Goal: Check status: Check status

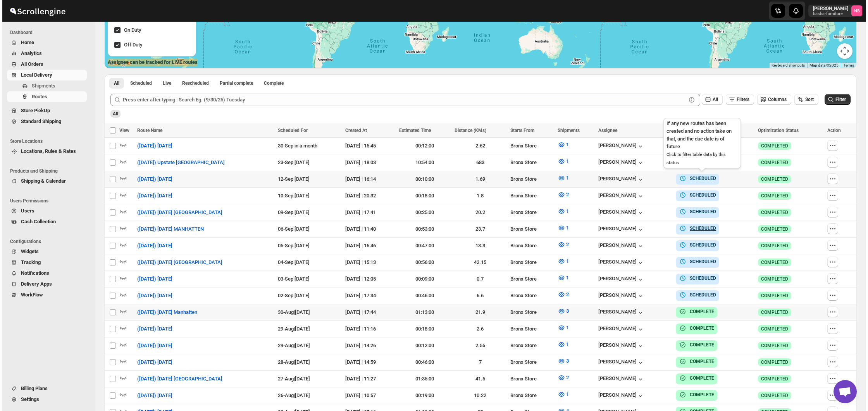
scroll to position [171, 0]
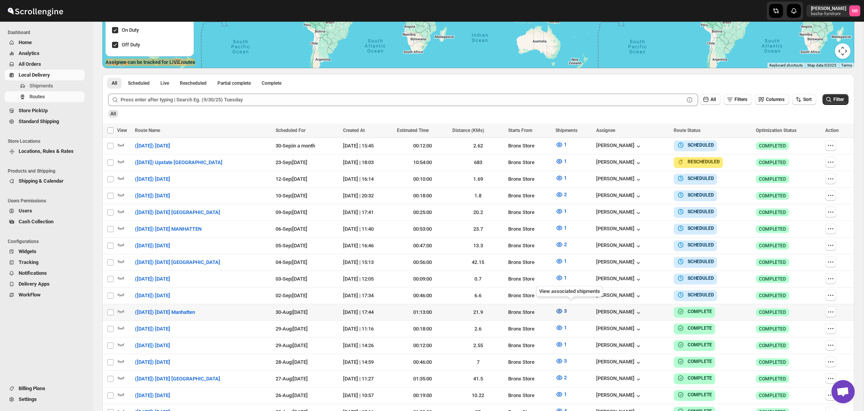
click at [563, 308] on icon "button" at bounding box center [559, 312] width 8 height 8
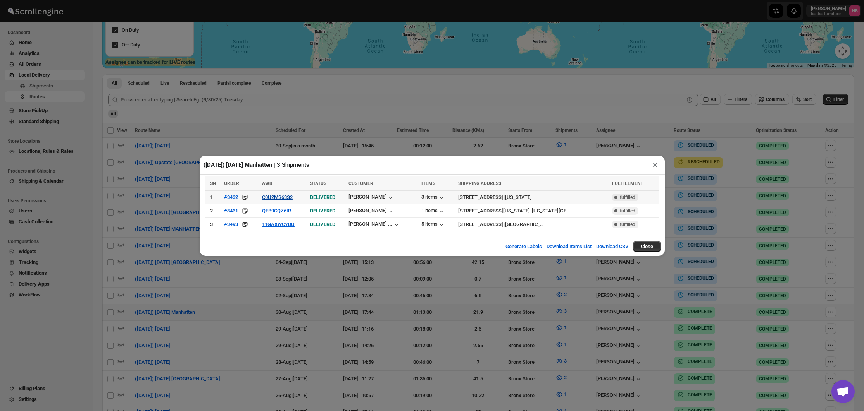
click at [280, 196] on button "C0U2MS63S2" at bounding box center [277, 198] width 31 height 6
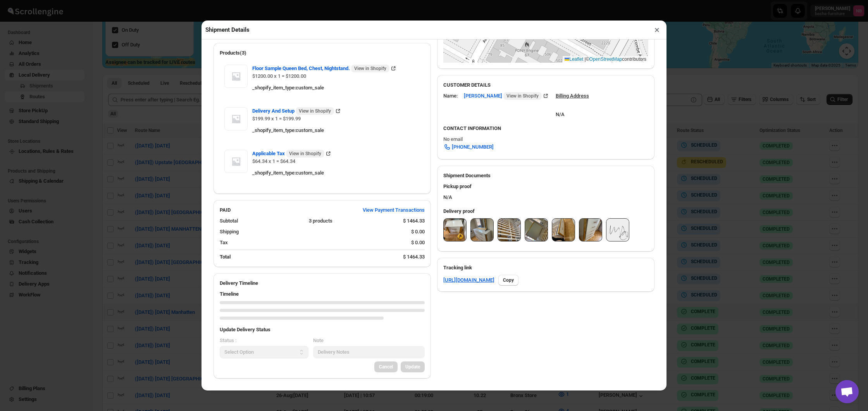
scroll to position [212, 0]
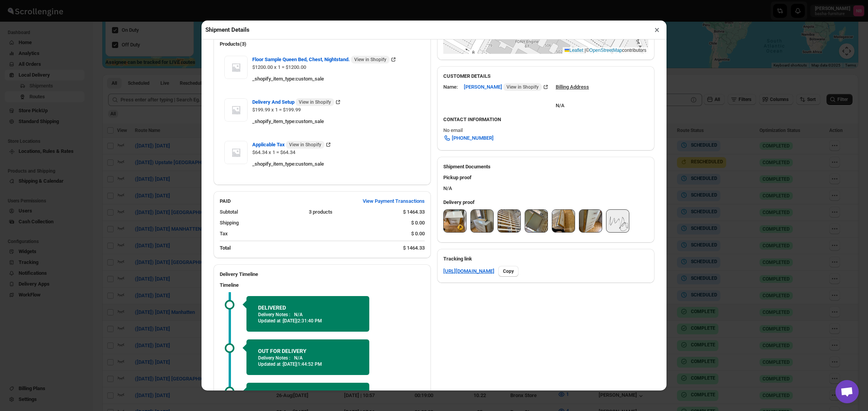
click at [451, 218] on img at bounding box center [455, 221] width 22 height 22
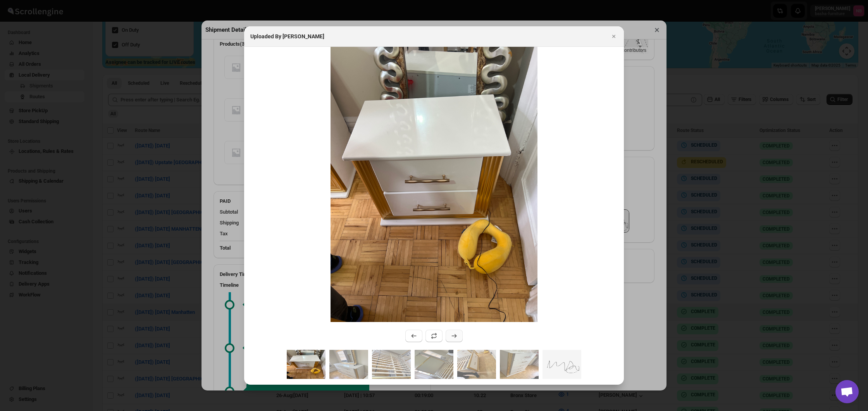
click at [454, 336] on icon ":r27ec:" at bounding box center [454, 336] width 8 height 8
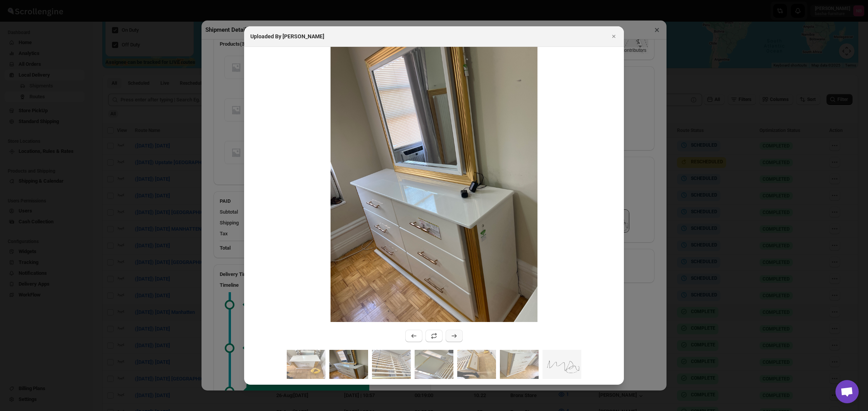
click at [454, 336] on icon ":r27ec:" at bounding box center [454, 336] width 8 height 8
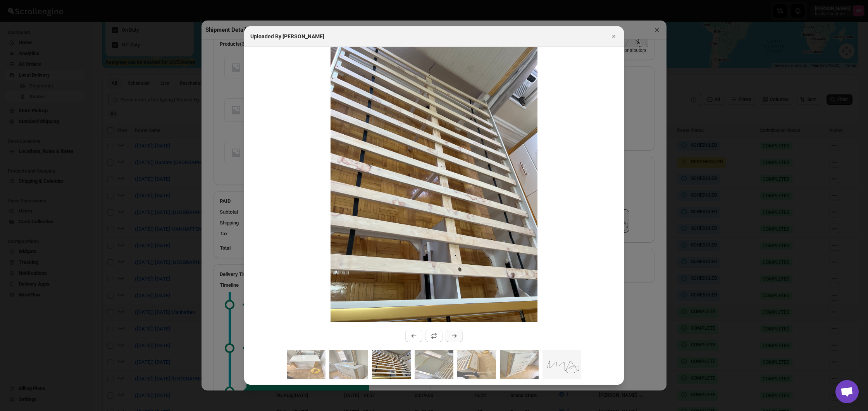
click at [454, 336] on icon ":r27ec:" at bounding box center [454, 336] width 8 height 8
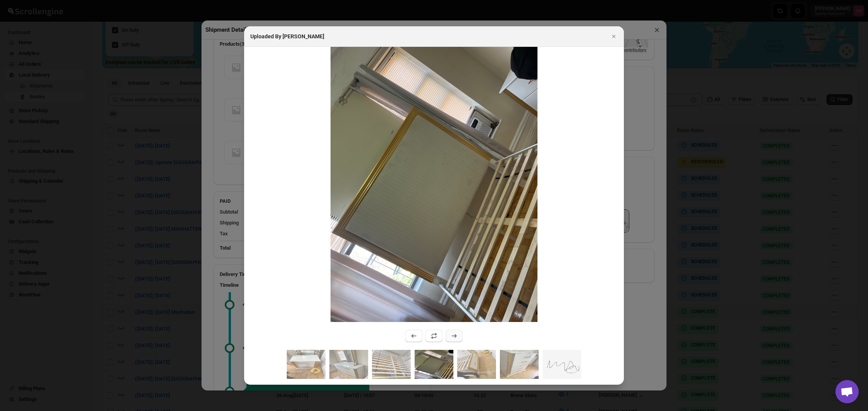
click at [454, 336] on icon ":r27ec:" at bounding box center [454, 336] width 8 height 8
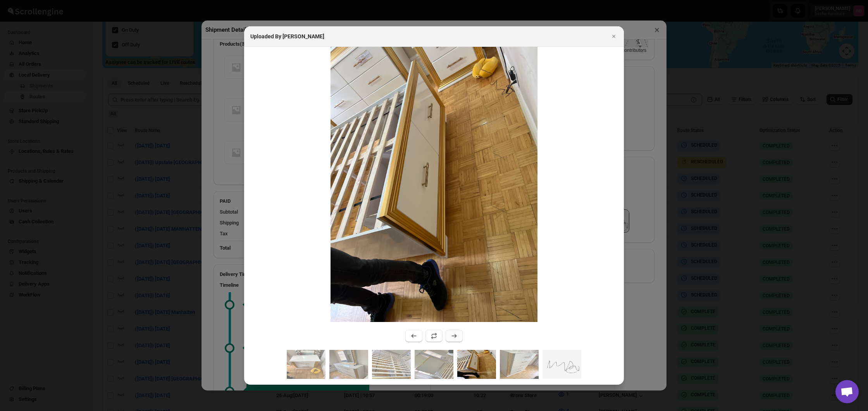
click at [454, 336] on icon ":r27ec:" at bounding box center [454, 336] width 8 height 8
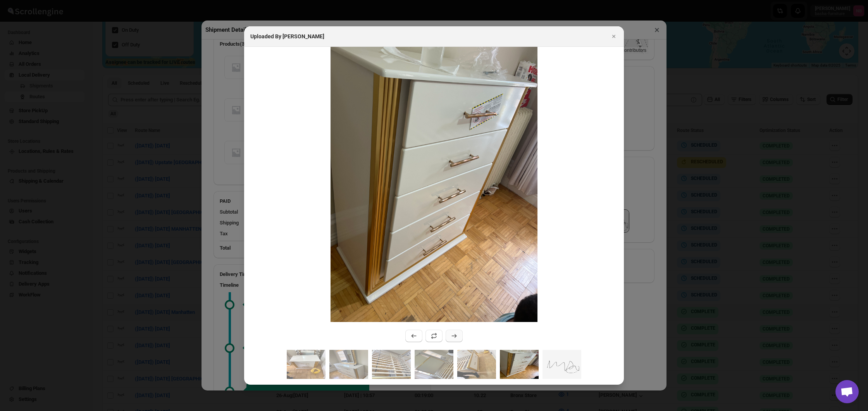
click at [454, 336] on icon ":r27ec:" at bounding box center [454, 336] width 8 height 8
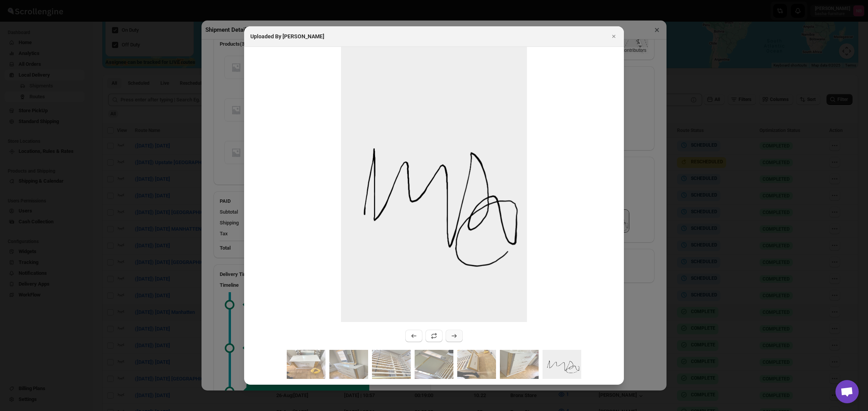
click at [454, 336] on icon ":r27ec:" at bounding box center [454, 336] width 8 height 8
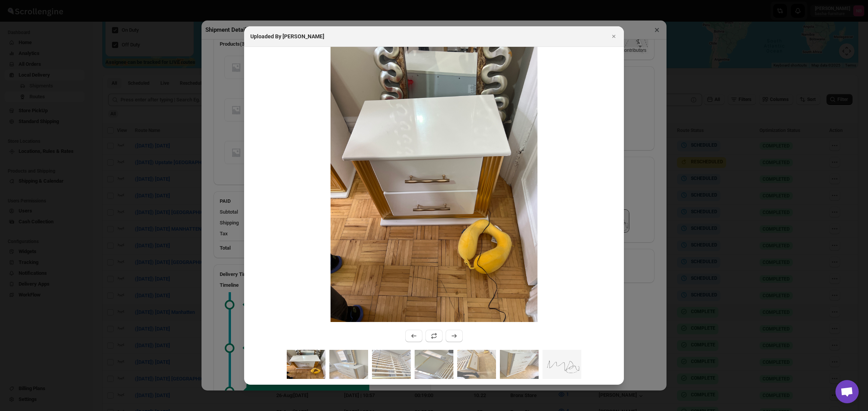
click at [114, 216] on div at bounding box center [434, 205] width 868 height 411
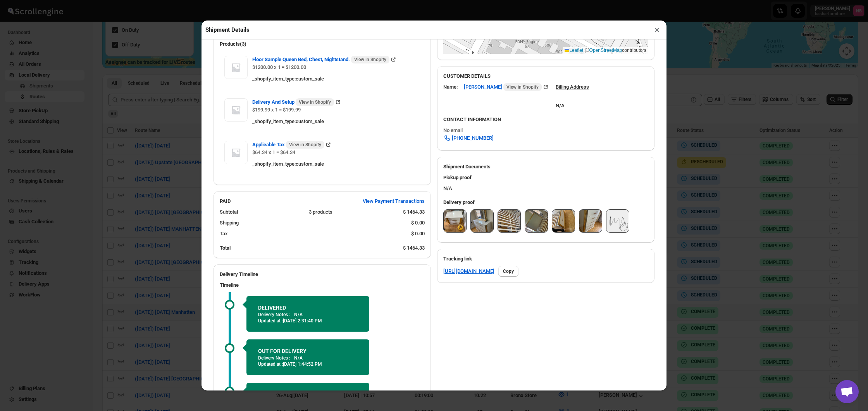
click at [65, 209] on div "Shipment Details × #3432 Awb : C0U2MS63S2 DATE [DATE] | 19:30 Success DELIVERED…" at bounding box center [434, 205] width 868 height 411
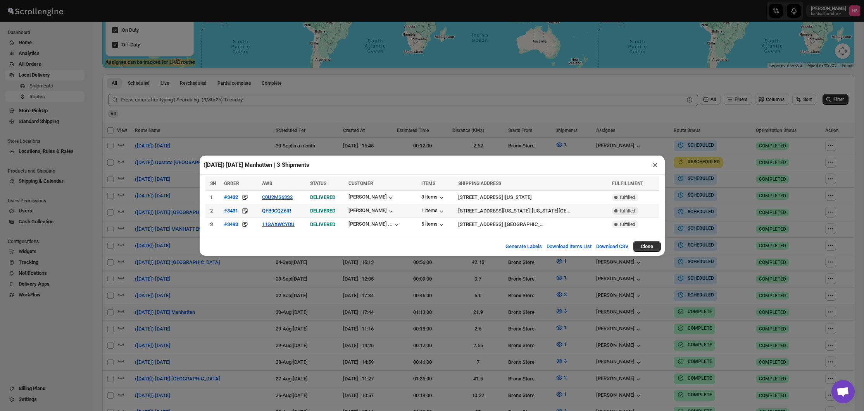
click at [281, 212] on button "QFB9CQZ6IR" at bounding box center [276, 211] width 29 height 6
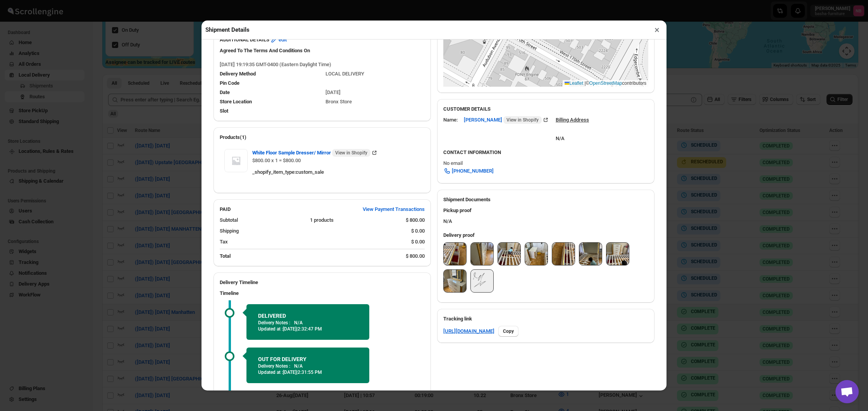
scroll to position [179, 0]
click at [461, 249] on img at bounding box center [455, 254] width 22 height 22
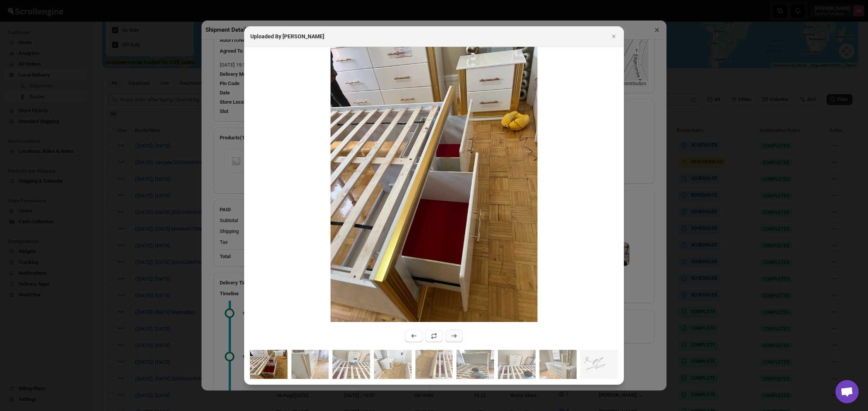
click at [455, 334] on icon ":r27rg:" at bounding box center [454, 336] width 8 height 8
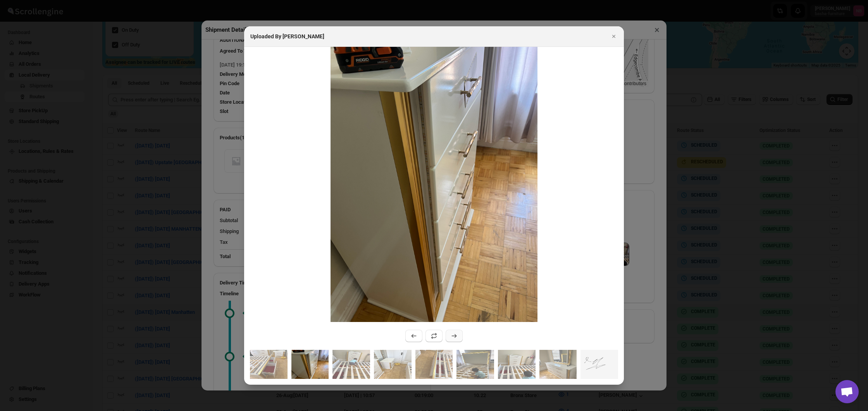
click at [455, 334] on icon ":r27rg:" at bounding box center [454, 336] width 8 height 8
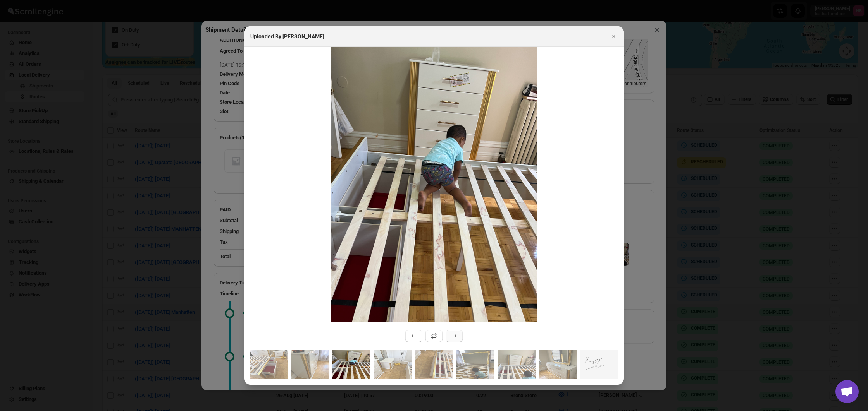
click at [455, 334] on icon ":r27rg:" at bounding box center [454, 336] width 8 height 8
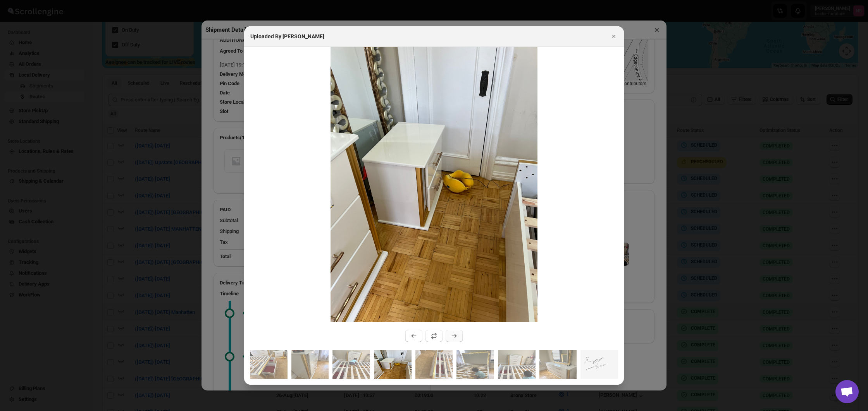
click at [455, 334] on icon ":r27rg:" at bounding box center [454, 336] width 8 height 8
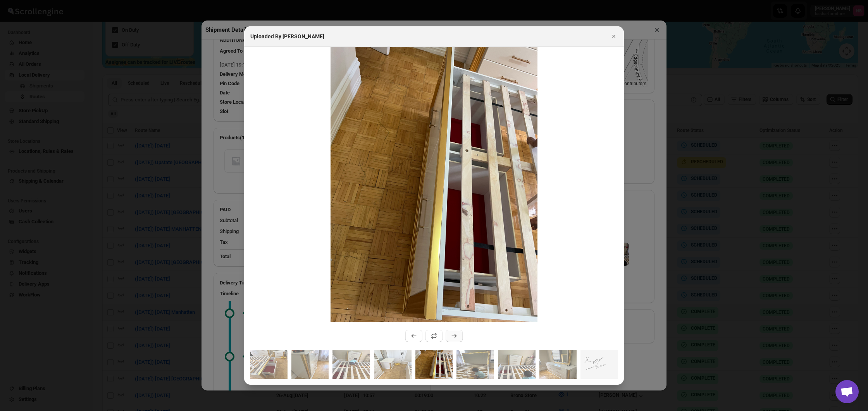
click at [455, 334] on icon ":r27rg:" at bounding box center [454, 336] width 8 height 8
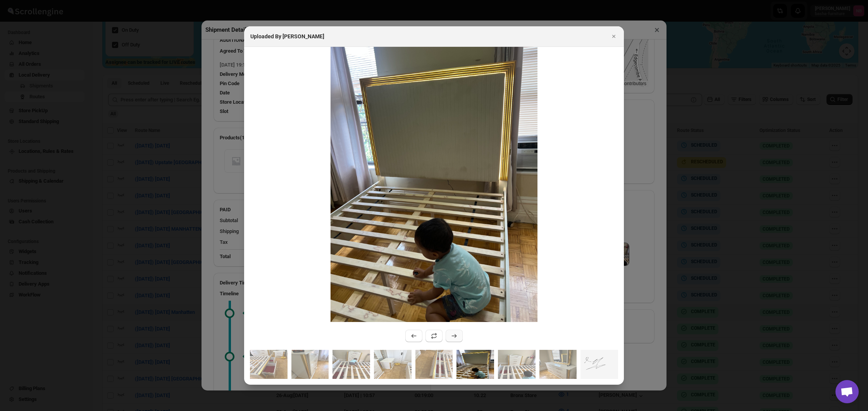
click at [455, 334] on icon ":r27rg:" at bounding box center [454, 336] width 8 height 8
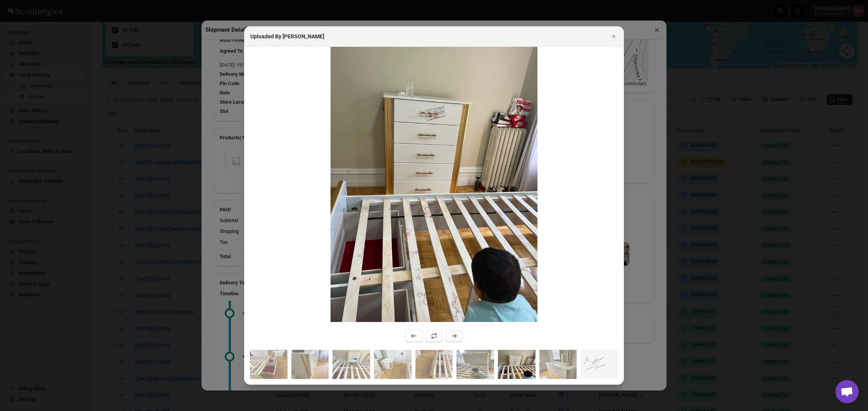
click at [455, 334] on icon ":r27rg:" at bounding box center [454, 336] width 8 height 8
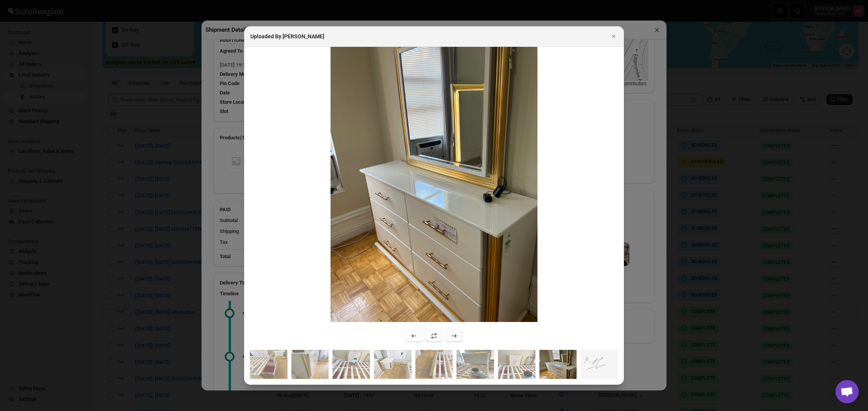
click at [455, 334] on icon ":r27rg:" at bounding box center [454, 336] width 8 height 8
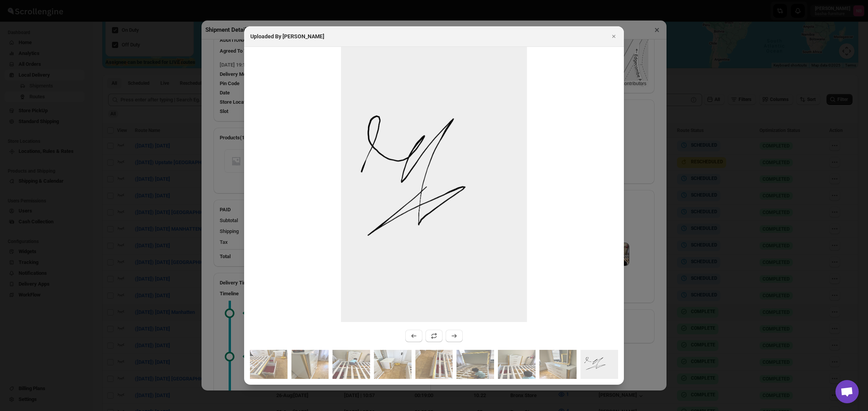
click at [227, 276] on div at bounding box center [434, 205] width 868 height 411
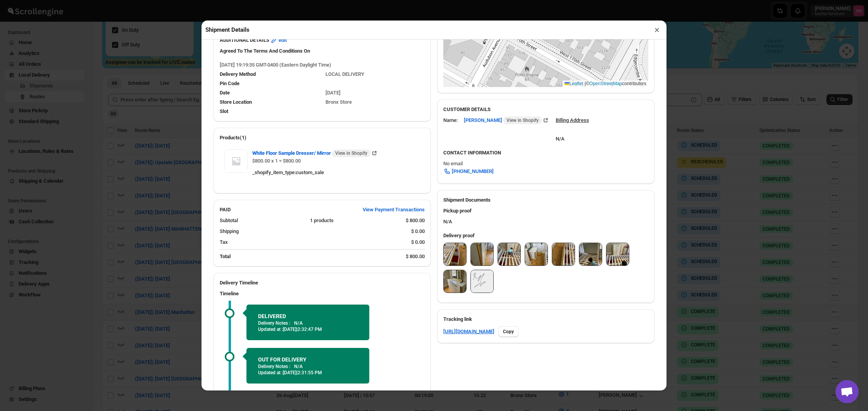
click at [163, 250] on div "Shipment Details × #3431 Awb : QFB9CQZ6IR DATE [DATE] | 19:27 Success DELIVERED…" at bounding box center [434, 205] width 868 height 411
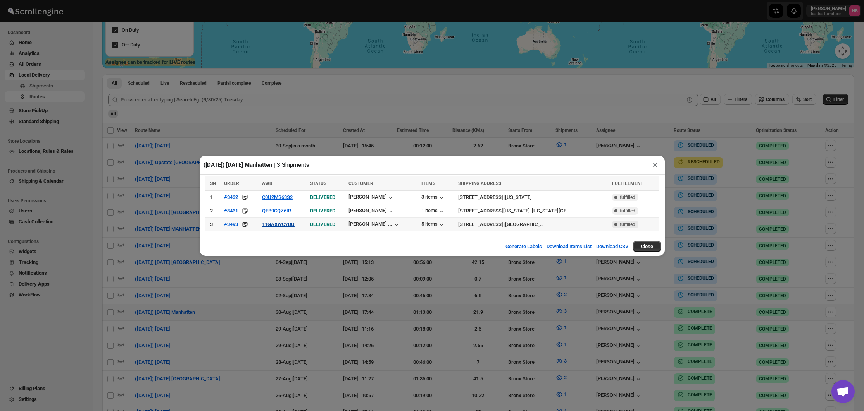
click at [273, 225] on button "11GAXWCYDU" at bounding box center [278, 225] width 33 height 6
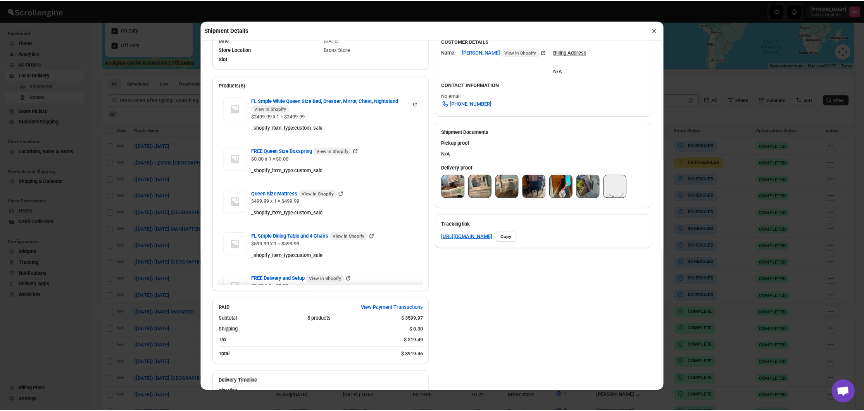
scroll to position [248, 0]
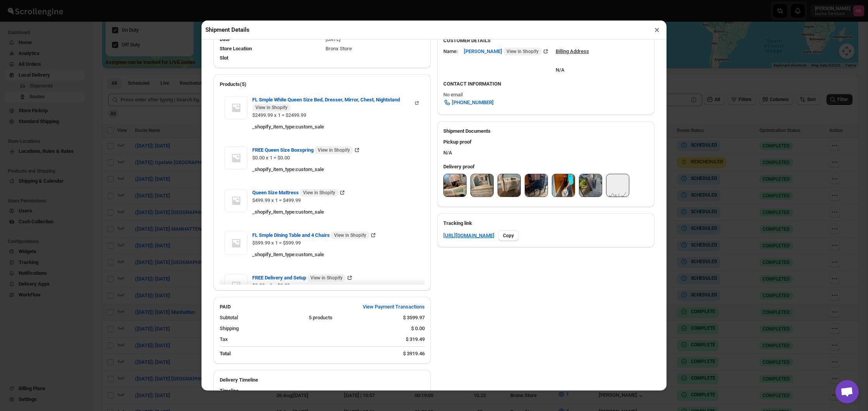
click at [449, 184] on img at bounding box center [455, 185] width 22 height 22
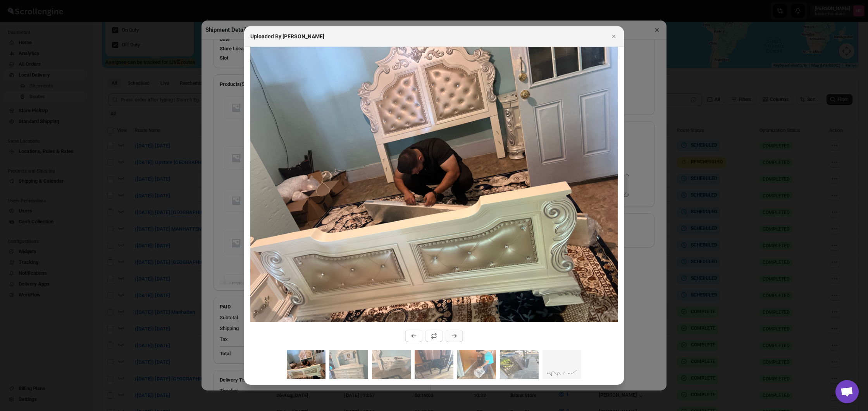
click at [456, 335] on icon ":r288k:" at bounding box center [454, 336] width 8 height 8
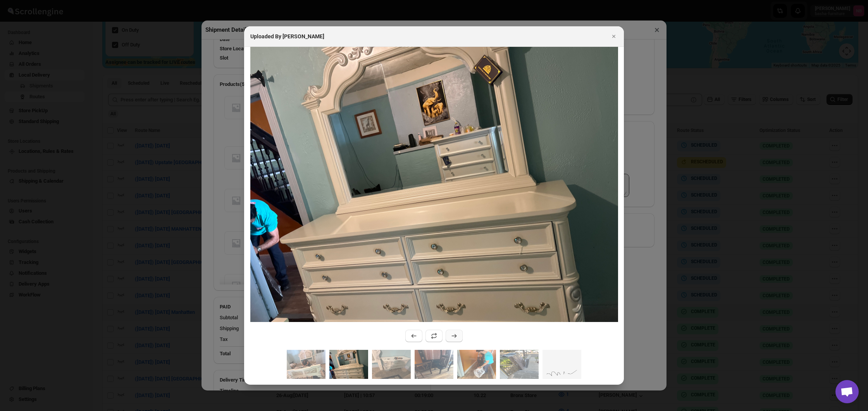
click at [456, 335] on icon ":r288k:" at bounding box center [454, 336] width 8 height 8
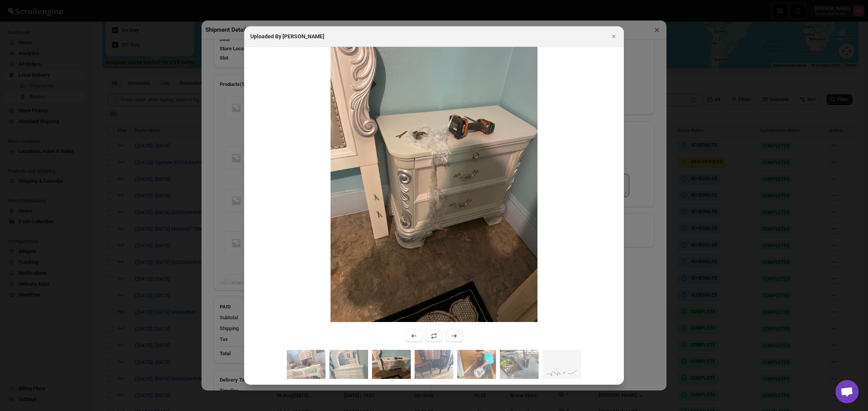
click at [456, 335] on icon ":r288k:" at bounding box center [454, 336] width 8 height 8
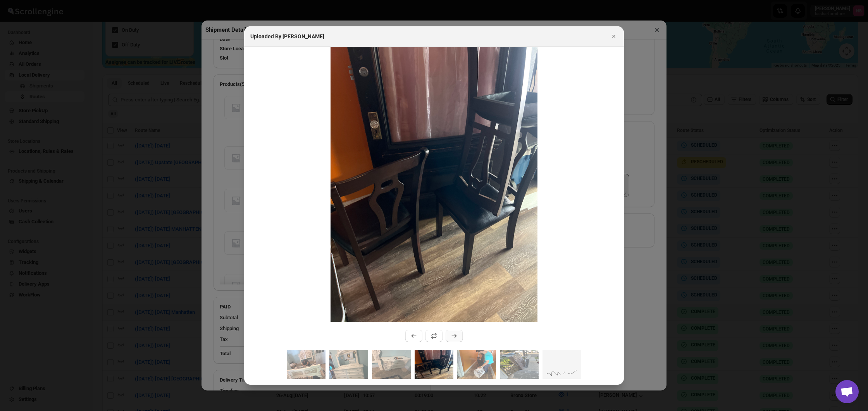
click at [456, 335] on icon ":r288k:" at bounding box center [454, 336] width 8 height 8
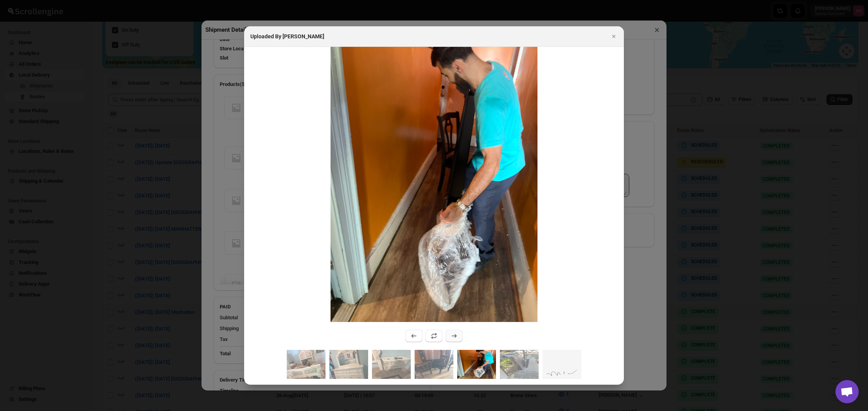
click at [458, 339] on button ":r288k:" at bounding box center [454, 336] width 17 height 12
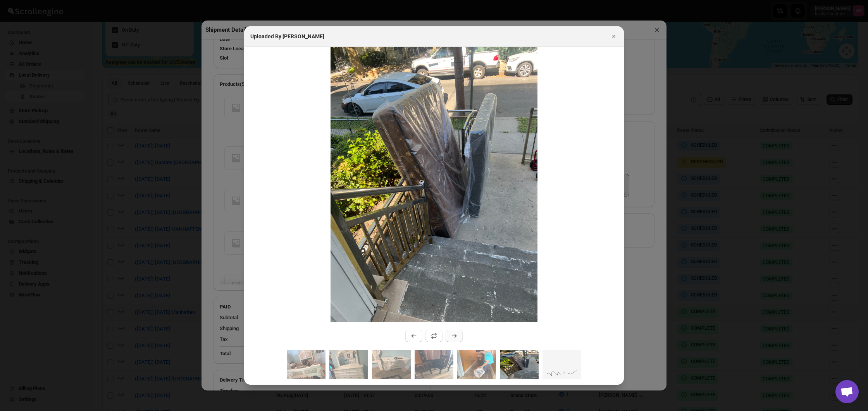
click at [458, 339] on button ":r288k:" at bounding box center [454, 336] width 17 height 12
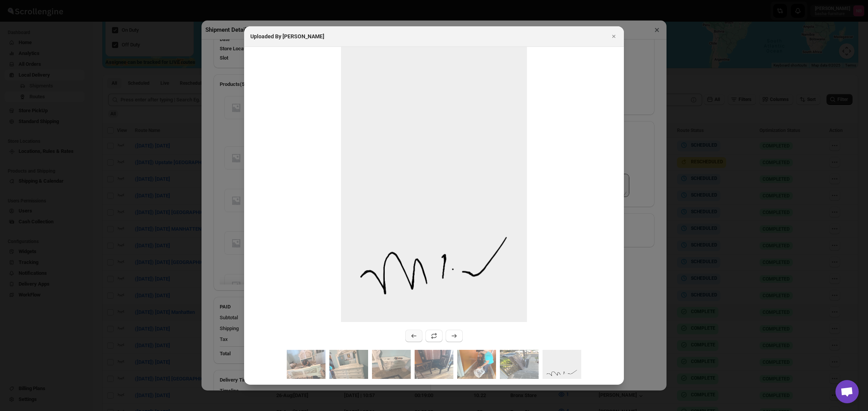
click at [410, 335] on icon ":r288k:" at bounding box center [414, 336] width 8 height 8
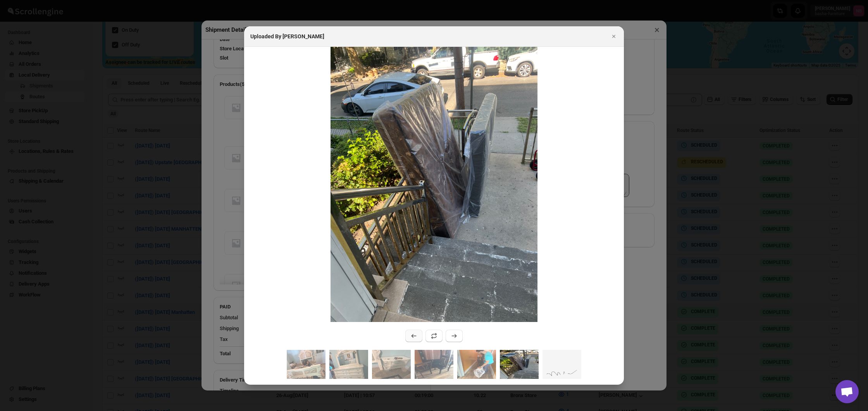
click at [410, 335] on icon ":r288k:" at bounding box center [414, 336] width 8 height 8
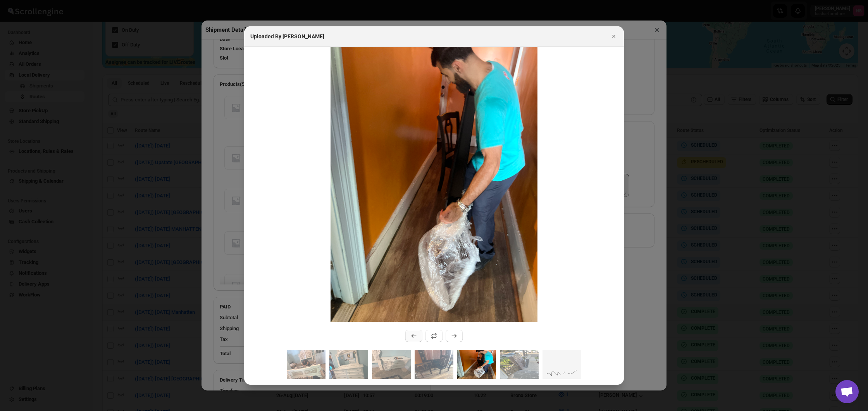
click at [410, 335] on icon ":r288k:" at bounding box center [414, 336] width 8 height 8
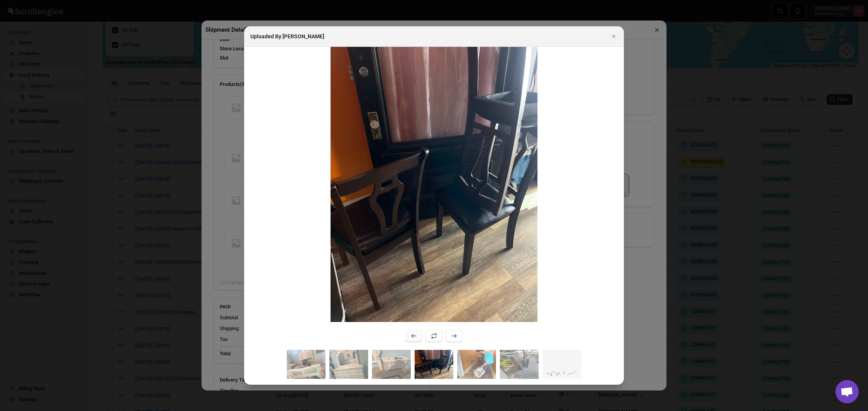
click at [410, 335] on icon ":r288k:" at bounding box center [414, 336] width 8 height 8
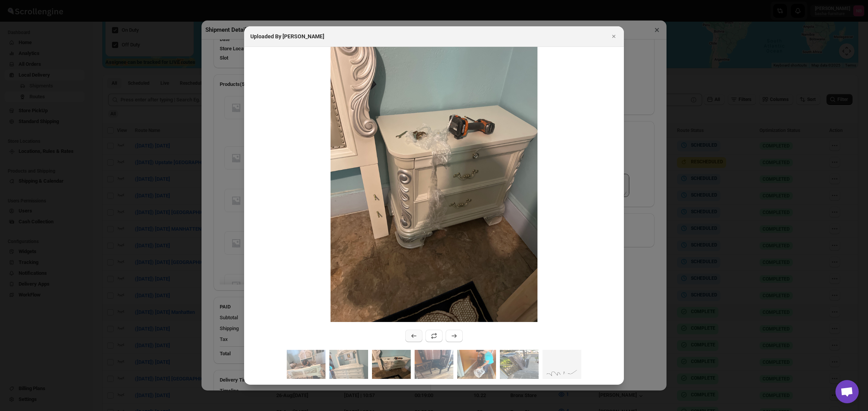
click at [410, 335] on icon ":r288k:" at bounding box center [414, 336] width 8 height 8
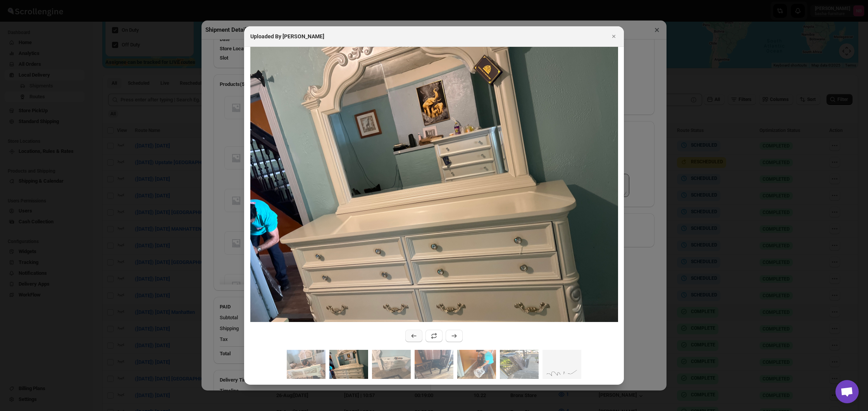
click at [410, 335] on icon ":r288k:" at bounding box center [414, 336] width 8 height 8
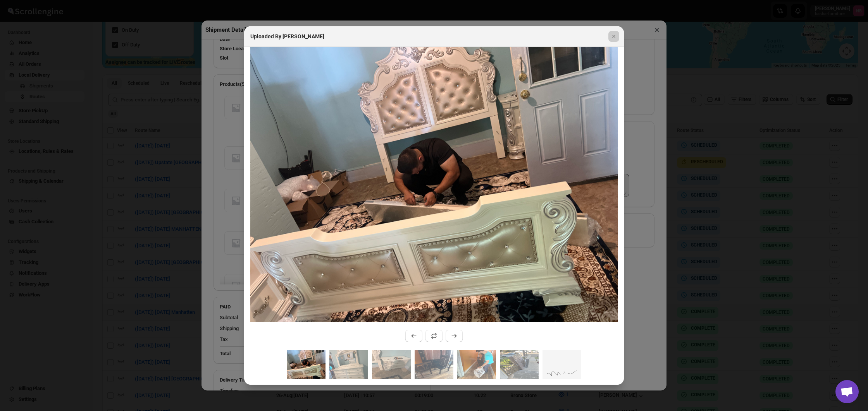
click at [167, 263] on div at bounding box center [434, 205] width 868 height 411
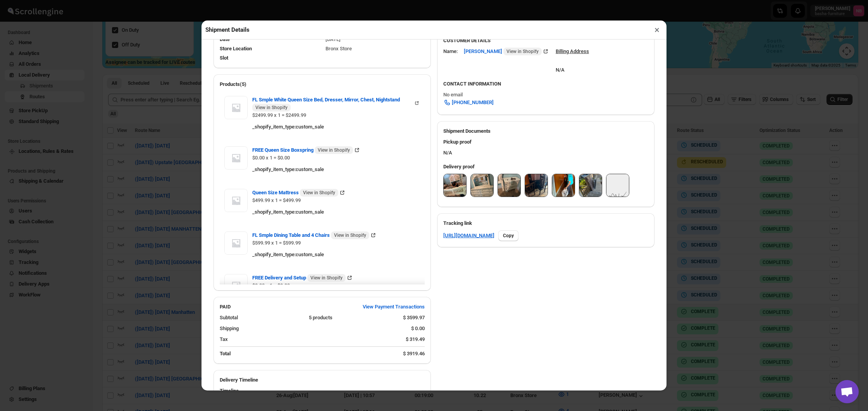
click at [168, 260] on div "Shipment Details × #3493 Awb : 11GAXWCYDU DATE [DATE] | 11:10 Success DELIVERED…" at bounding box center [434, 205] width 868 height 411
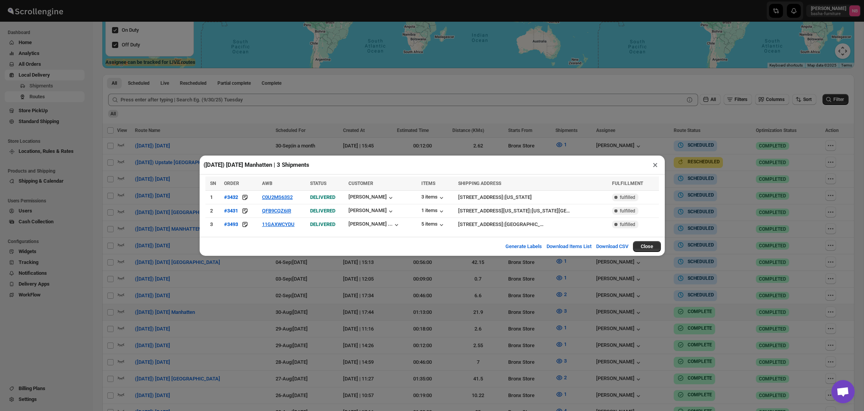
click at [181, 262] on div "([DATE]) [DATE] Manhatten | 3 Shipments × SN ORDER AWB STATUS CUSTOMER ITEMS SH…" at bounding box center [432, 205] width 864 height 411
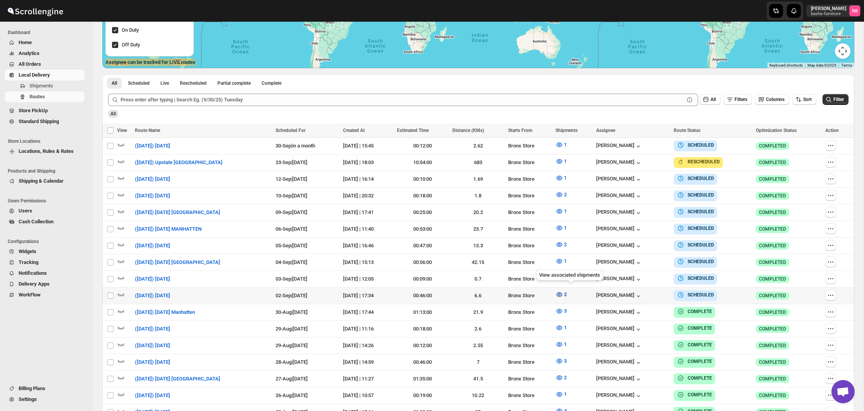
click at [566, 294] on span "2" at bounding box center [565, 295] width 3 height 6
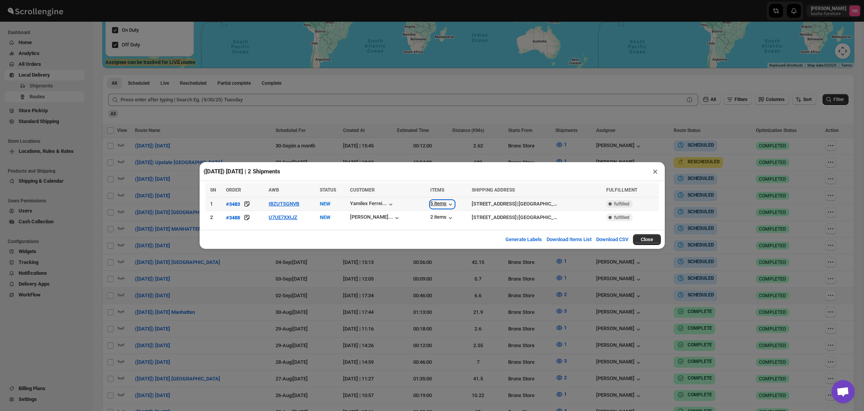
click at [430, 206] on div "5 items" at bounding box center [442, 205] width 24 height 8
click at [430, 216] on div "2 items" at bounding box center [442, 218] width 24 height 8
